Goal: Information Seeking & Learning: Learn about a topic

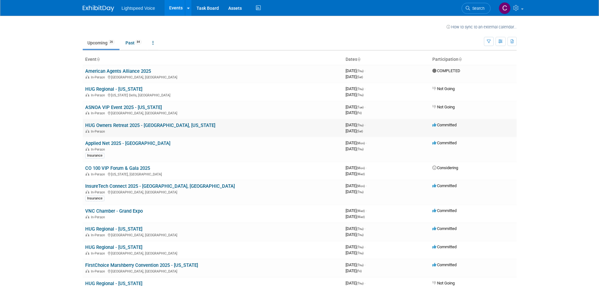
click at [135, 126] on link "HUG Owners Retreat 2025 - [GEOGRAPHIC_DATA], [US_STATE]" at bounding box center [150, 125] width 130 height 6
click at [115, 167] on link "CO 100 VIP Forum & Gala 2025" at bounding box center [117, 168] width 65 height 6
click at [124, 185] on link "InsureTech Connect 2025 - [GEOGRAPHIC_DATA], [GEOGRAPHIC_DATA]" at bounding box center [160, 186] width 150 height 6
click at [99, 210] on link "VNC Chamber - Grand Expo" at bounding box center [114, 211] width 58 height 6
click at [110, 186] on link "InsureTech Connect 2025 - [GEOGRAPHIC_DATA], [GEOGRAPHIC_DATA]" at bounding box center [160, 186] width 150 height 6
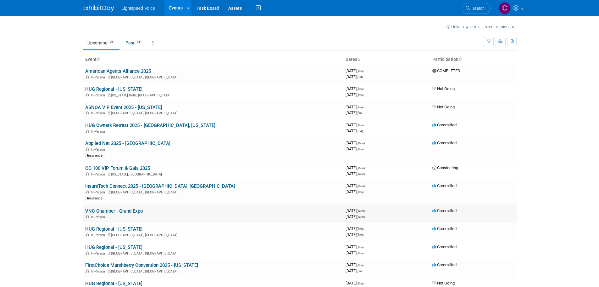
click at [127, 211] on link "VNC Chamber - Grand Expo" at bounding box center [114, 211] width 58 height 6
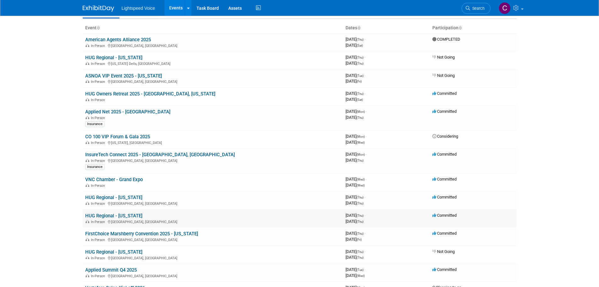
scroll to position [63, 0]
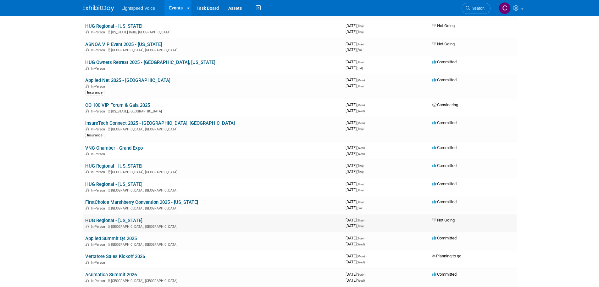
click at [107, 219] on link "HUG Regional - [US_STATE]" at bounding box center [113, 220] width 57 height 6
click at [108, 258] on link "Vertafore Sales Kickoff 2026" at bounding box center [115, 256] width 60 height 6
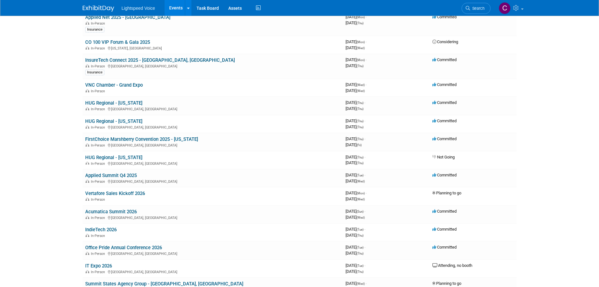
scroll to position [157, 0]
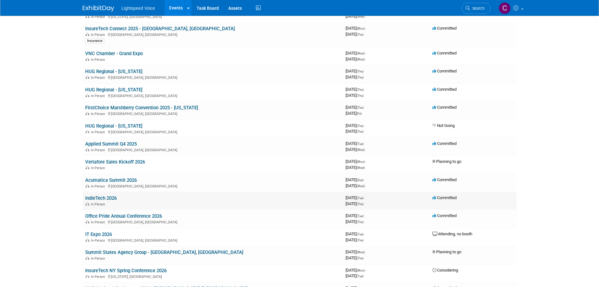
click at [97, 198] on link "IndieTech 2026" at bounding box center [100, 198] width 31 height 6
click at [90, 197] on link "IndieTech 2026" at bounding box center [100, 198] width 31 height 6
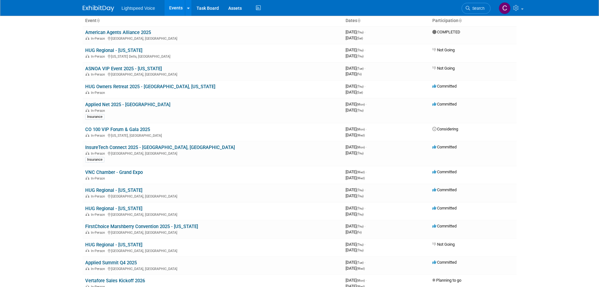
scroll to position [0, 0]
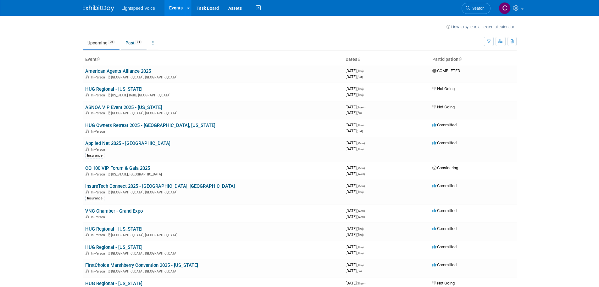
click at [128, 42] on link "Past 84" at bounding box center [134, 43] width 26 height 12
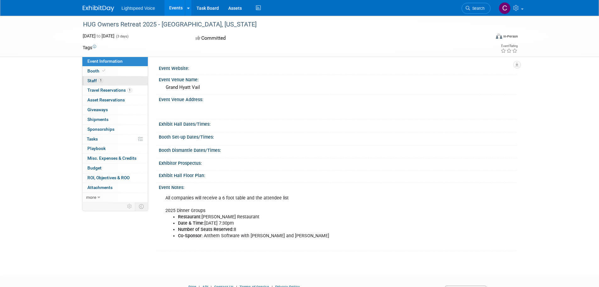
click at [92, 81] on span "Staff 1" at bounding box center [95, 80] width 16 height 5
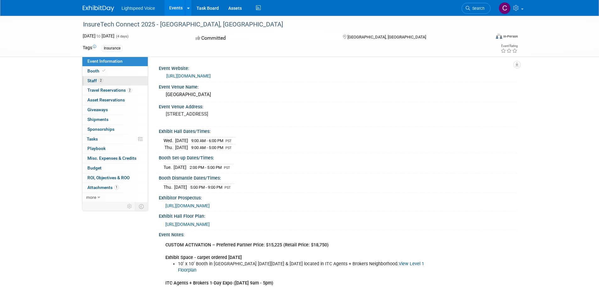
click at [91, 80] on span "Staff 2" at bounding box center [95, 80] width 16 height 5
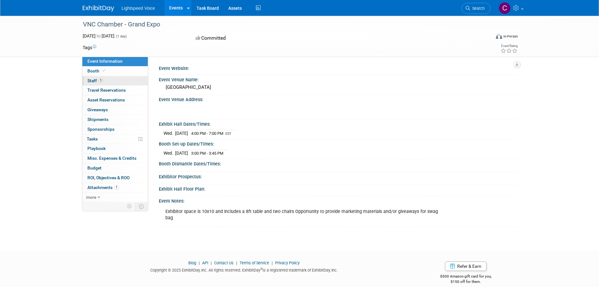
click at [92, 81] on span "Staff 1" at bounding box center [95, 80] width 16 height 5
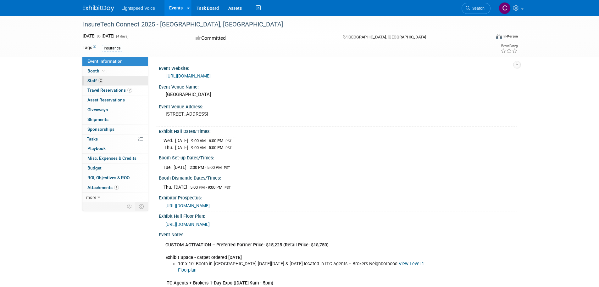
click at [92, 81] on span "Staff 2" at bounding box center [95, 80] width 16 height 5
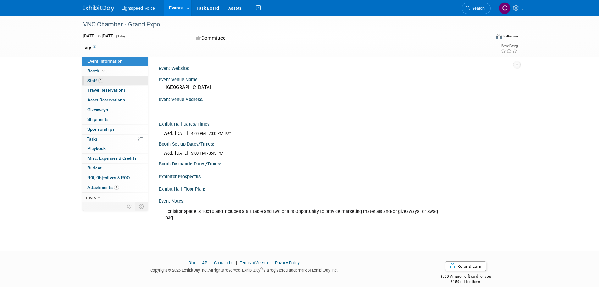
click at [91, 76] on link "1 Staff 1" at bounding box center [114, 80] width 65 height 9
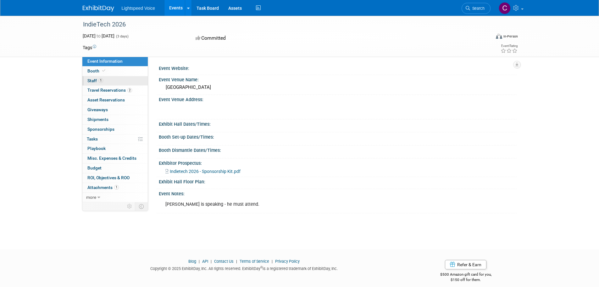
click at [92, 79] on span "Staff 1" at bounding box center [95, 80] width 16 height 5
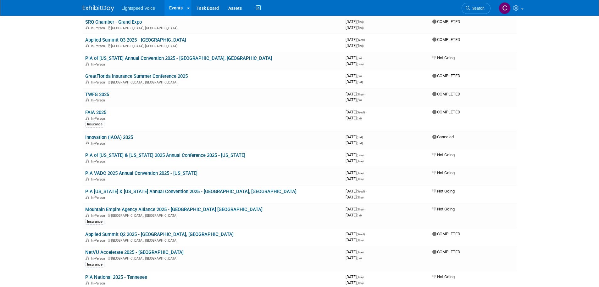
scroll to position [189, 0]
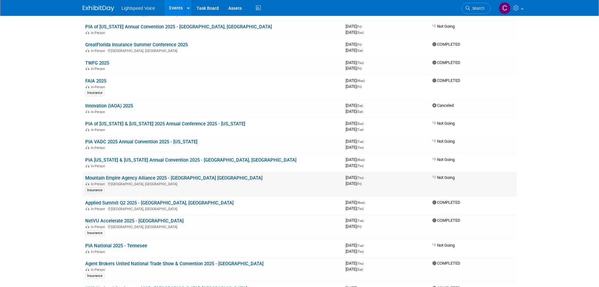
click at [179, 179] on link "Mountain Empire Agency Alliance 2025 - [GEOGRAPHIC_DATA] [GEOGRAPHIC_DATA]" at bounding box center [173, 178] width 177 height 6
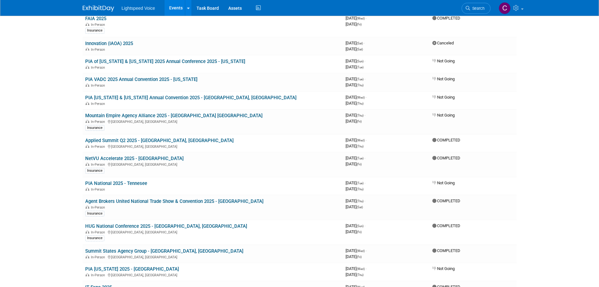
scroll to position [252, 0]
click at [102, 182] on link "PIA National 2025 - Tennesee" at bounding box center [116, 183] width 62 height 6
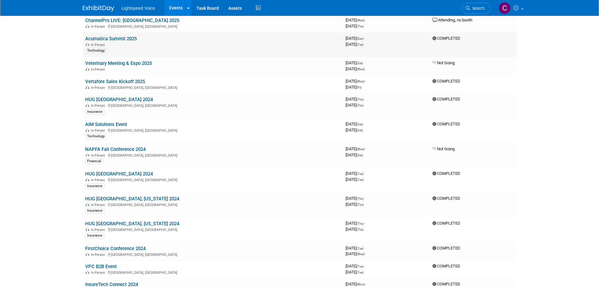
scroll to position [566, 0]
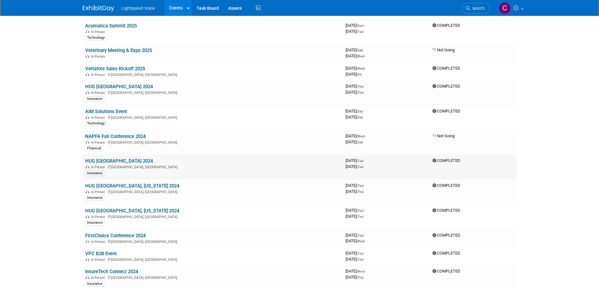
click at [96, 163] on link "HUG Atlanta 2024" at bounding box center [119, 161] width 68 height 6
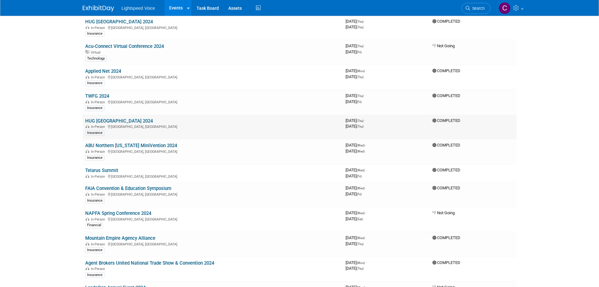
scroll to position [1038, 0]
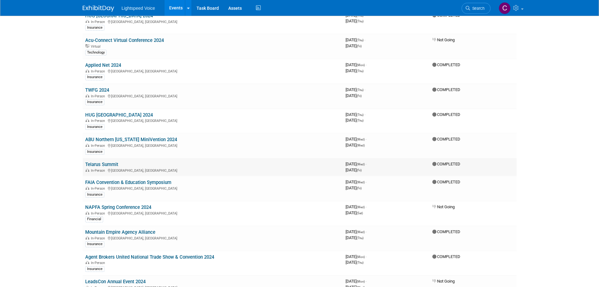
click at [106, 164] on link "Telarus Summit" at bounding box center [101, 164] width 33 height 6
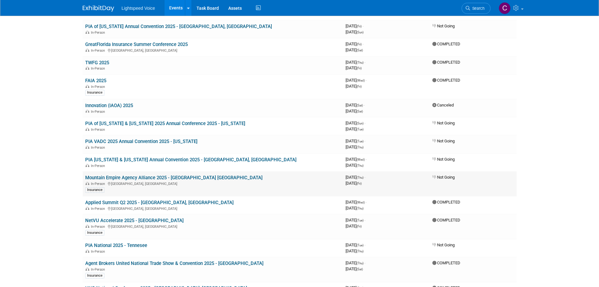
scroll to position [189, 0]
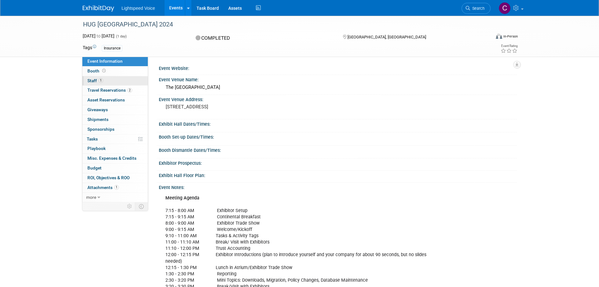
click at [89, 78] on span "Staff 1" at bounding box center [95, 80] width 16 height 5
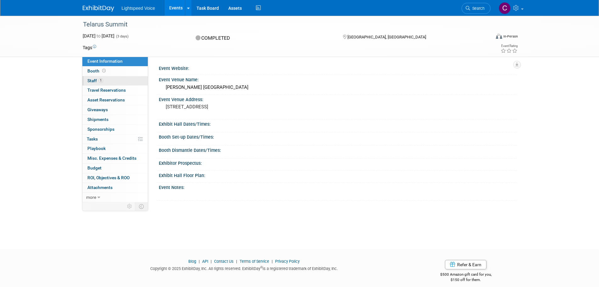
click at [93, 80] on span "Staff 1" at bounding box center [95, 80] width 16 height 5
